Goal: Check status

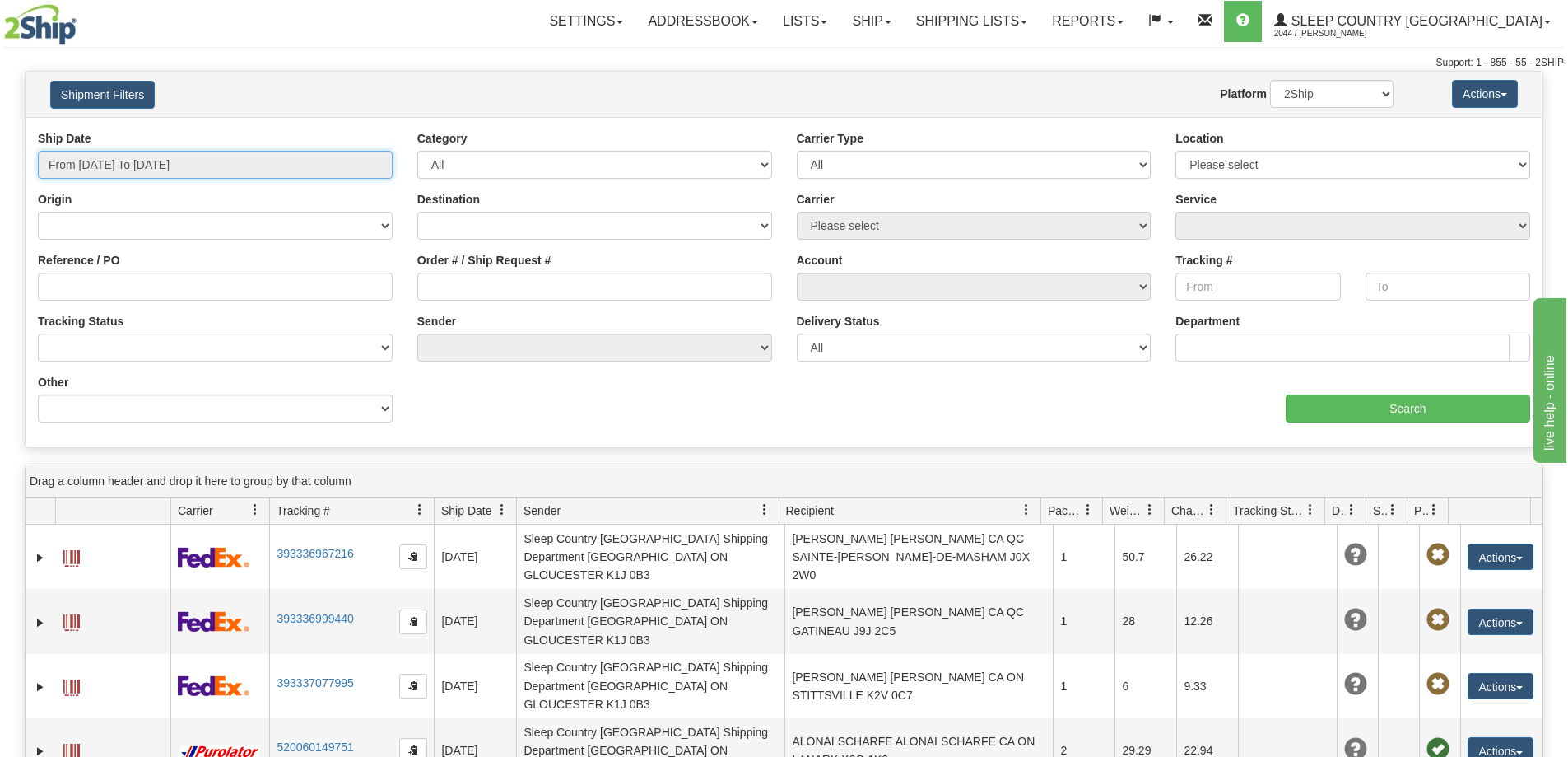
click at [222, 161] on input "From [DATE] To [DATE]" at bounding box center [215, 165] width 355 height 28
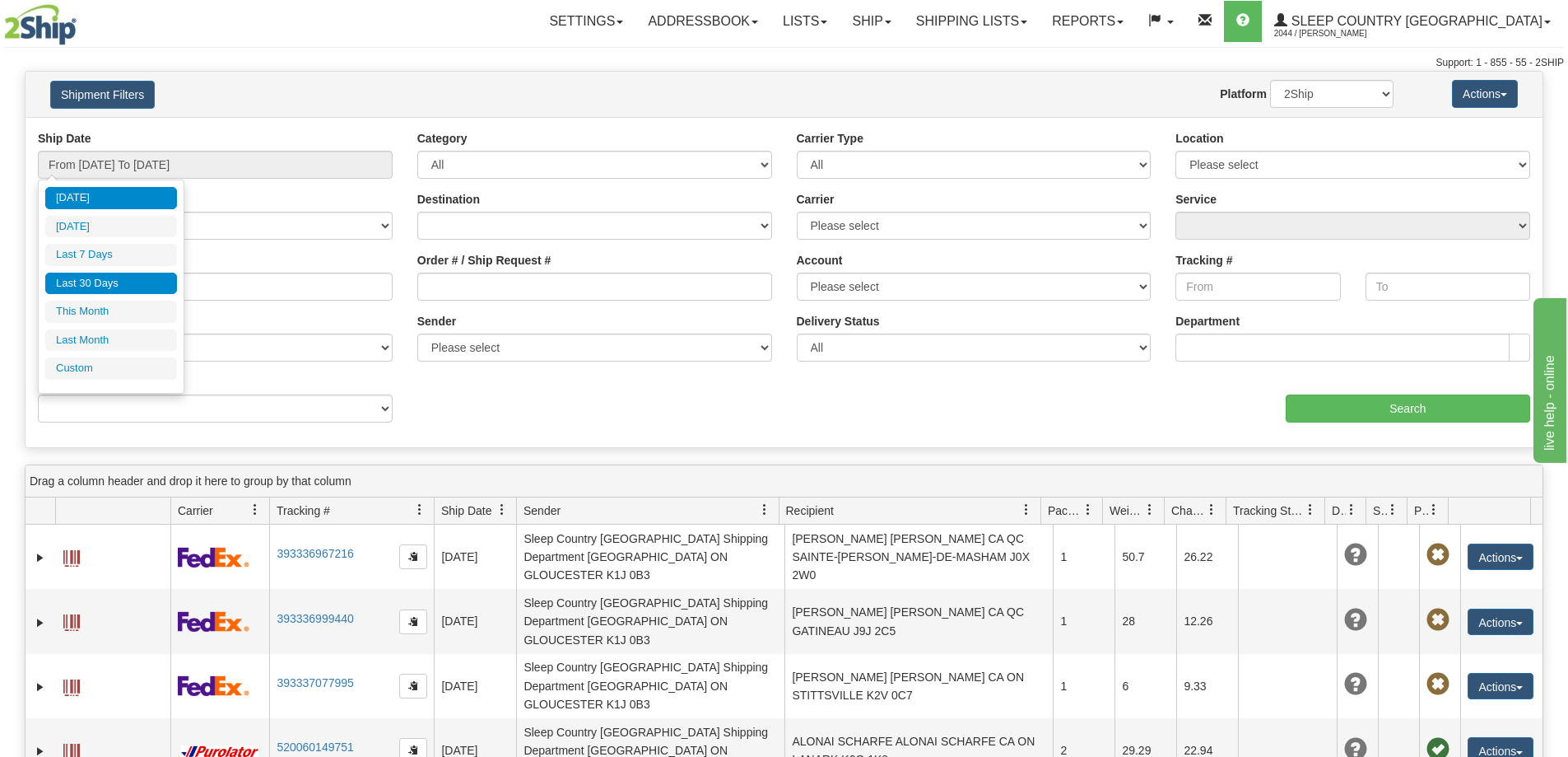
click at [109, 283] on li "Last 30 Days" at bounding box center [111, 283] width 132 height 23
type input "From [DATE] To [DATE]"
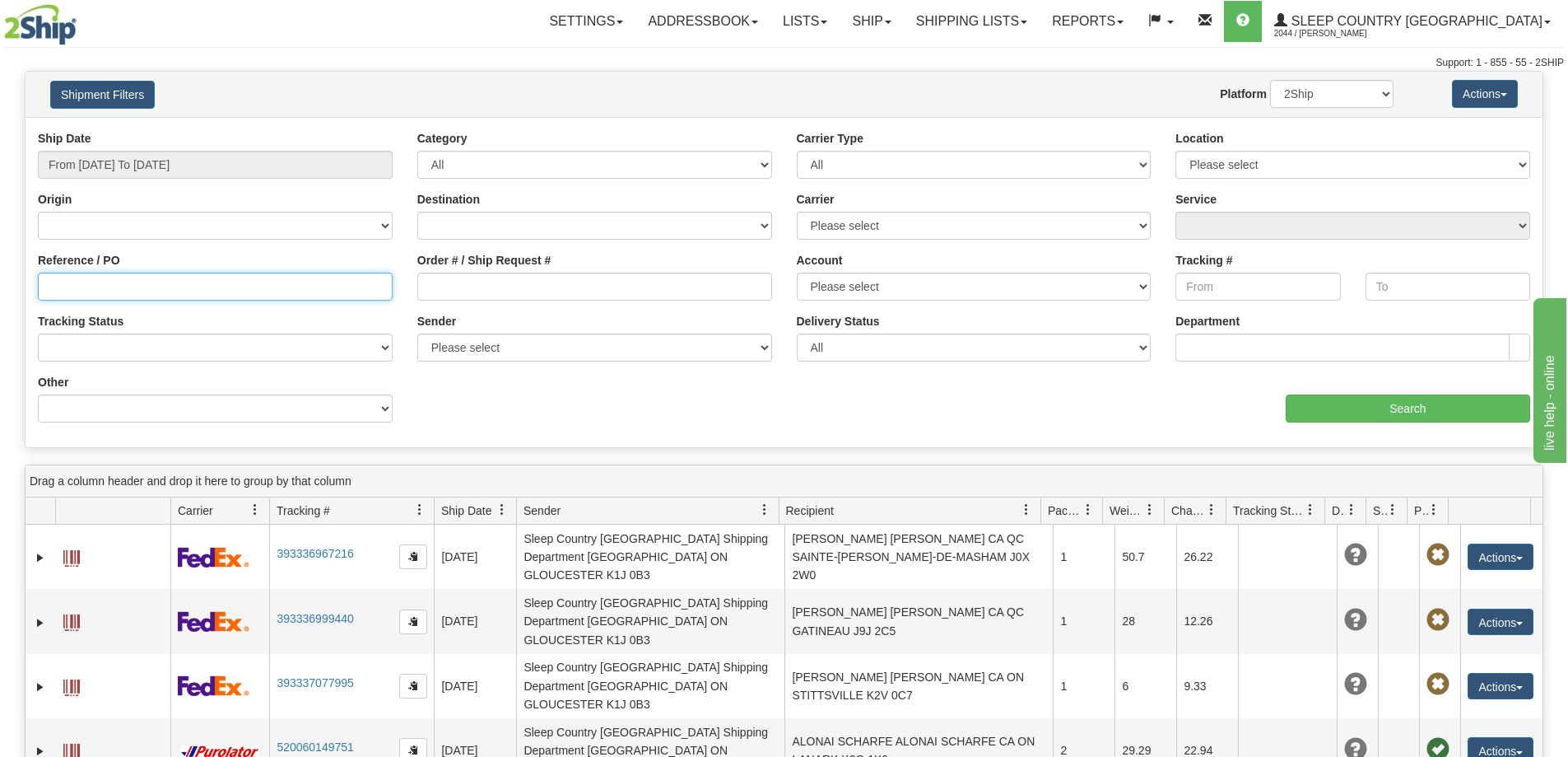
click at [68, 288] on input "Reference / PO" at bounding box center [215, 287] width 355 height 28
paste input "9000I071390"
type input "9000I071390"
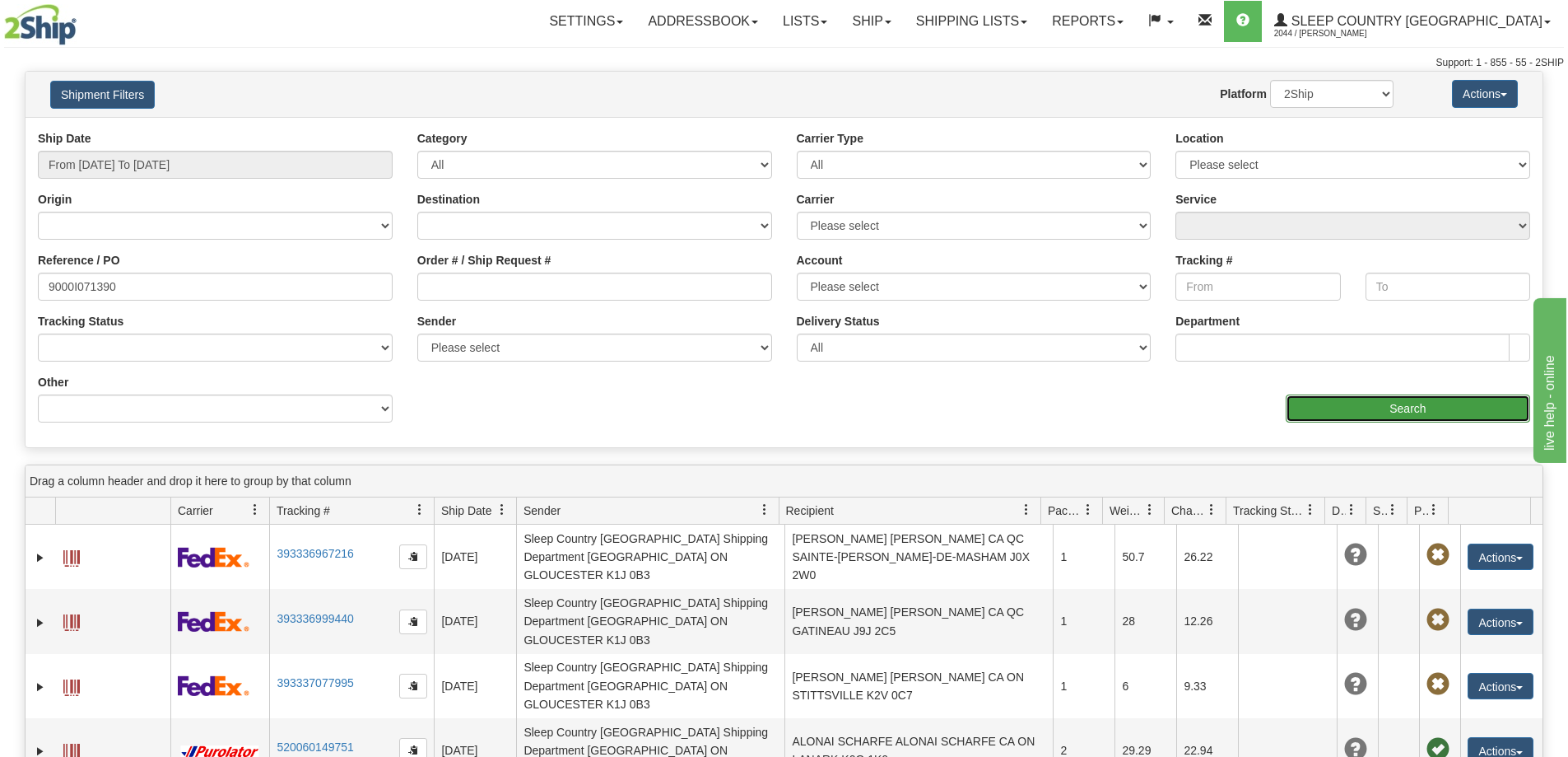
click at [1371, 415] on input "Search" at bounding box center [1407, 409] width 244 height 28
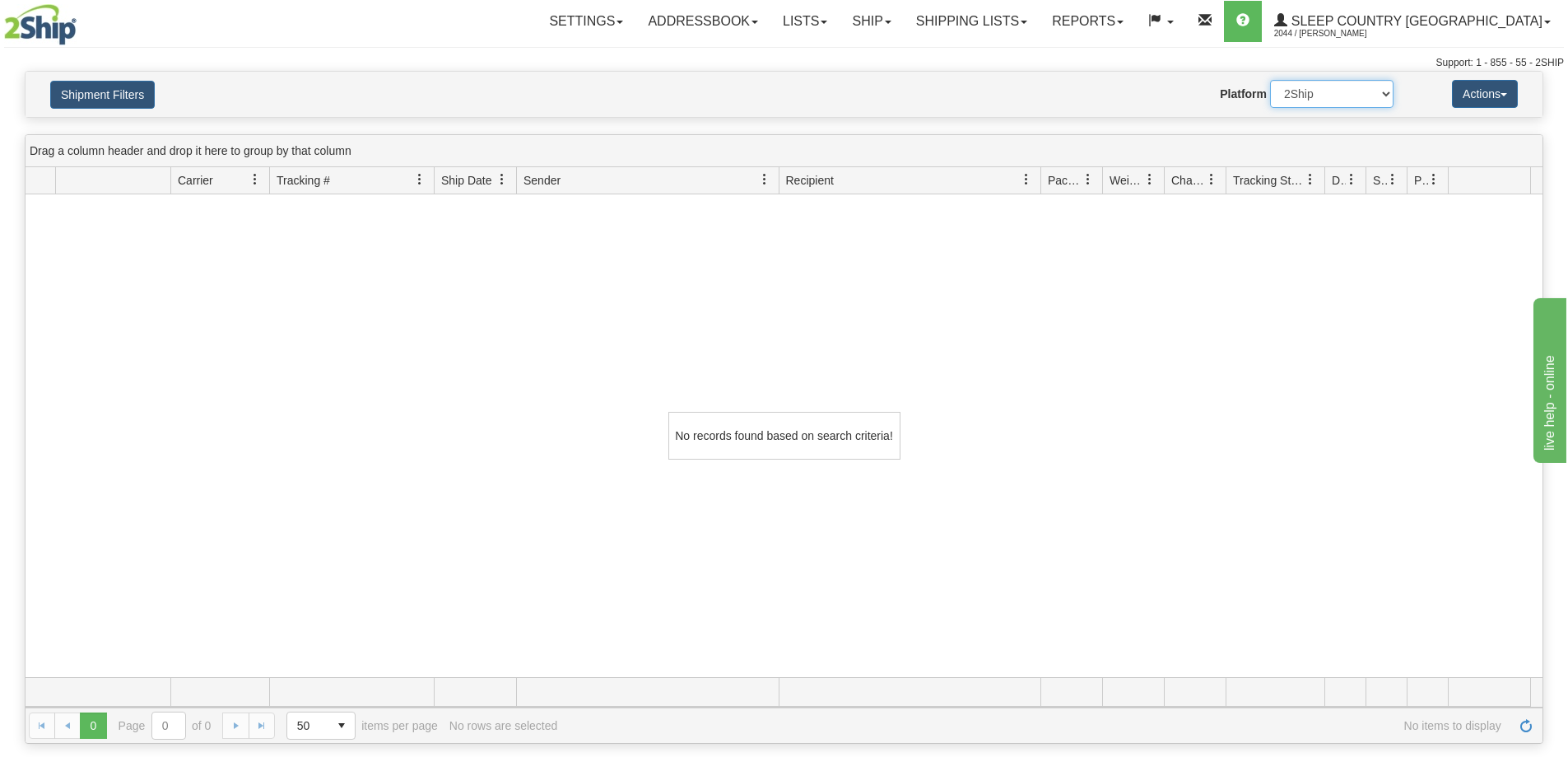
click at [1325, 91] on select "2Ship Imported" at bounding box center [1331, 94] width 123 height 28
select select "1"
click at [1270, 80] on select "2Ship Imported" at bounding box center [1331, 94] width 123 height 28
